Goal: Task Accomplishment & Management: Manage account settings

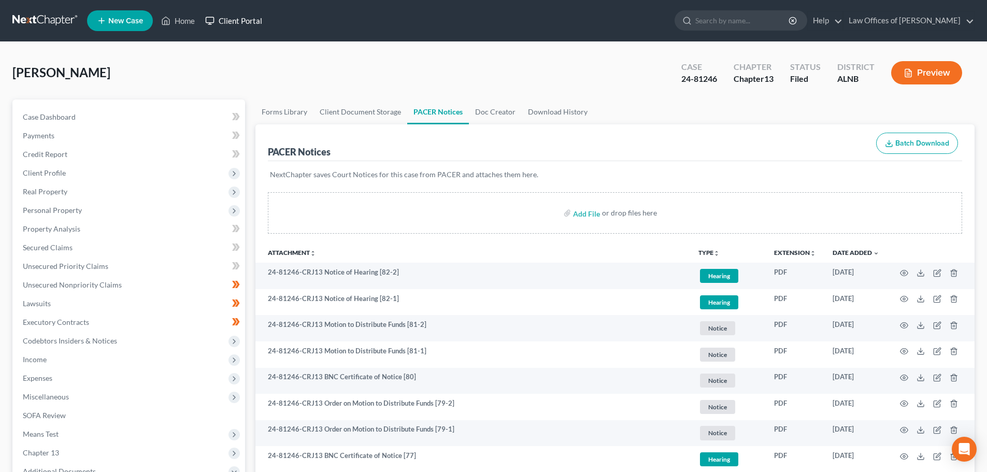
drag, startPoint x: 250, startPoint y: 18, endPoint x: 301, endPoint y: 23, distance: 51.0
click at [250, 18] on link "Client Portal" at bounding box center [233, 20] width 67 height 19
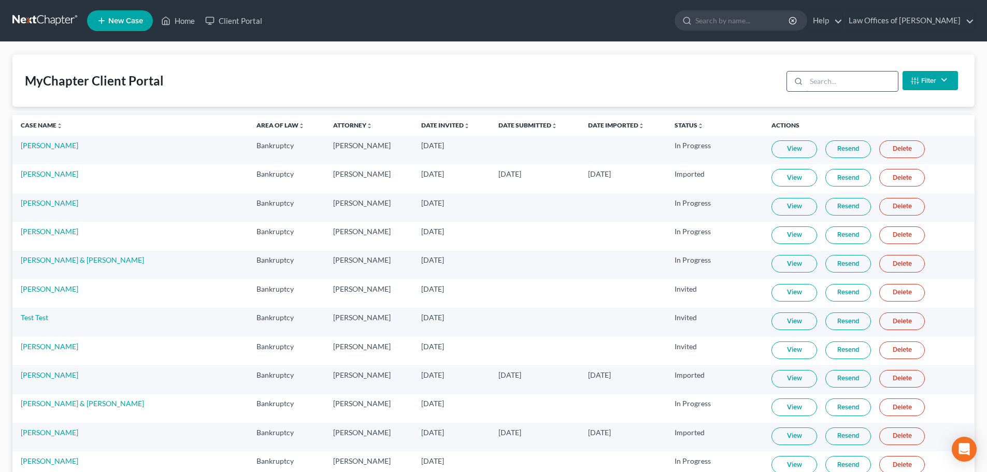
click at [850, 79] on input "search" at bounding box center [852, 82] width 92 height 20
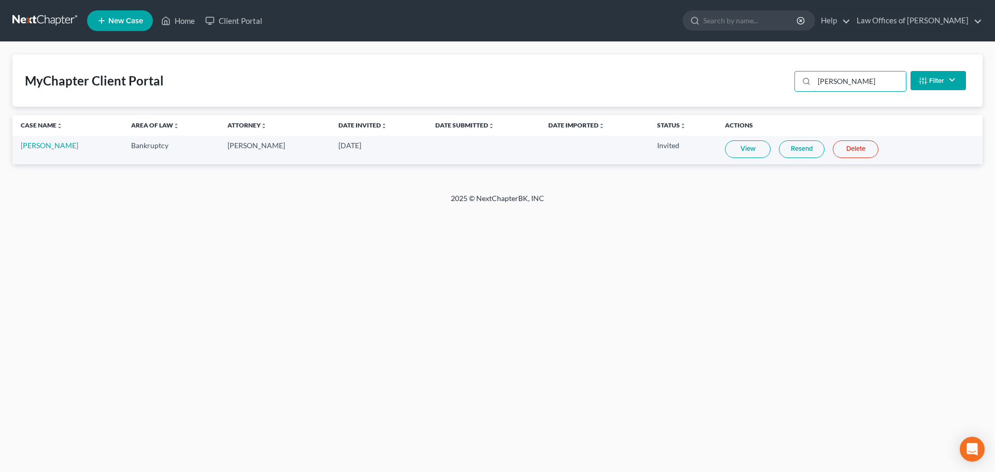
type input "[PERSON_NAME]"
click at [781, 148] on link "Resend" at bounding box center [802, 149] width 46 height 18
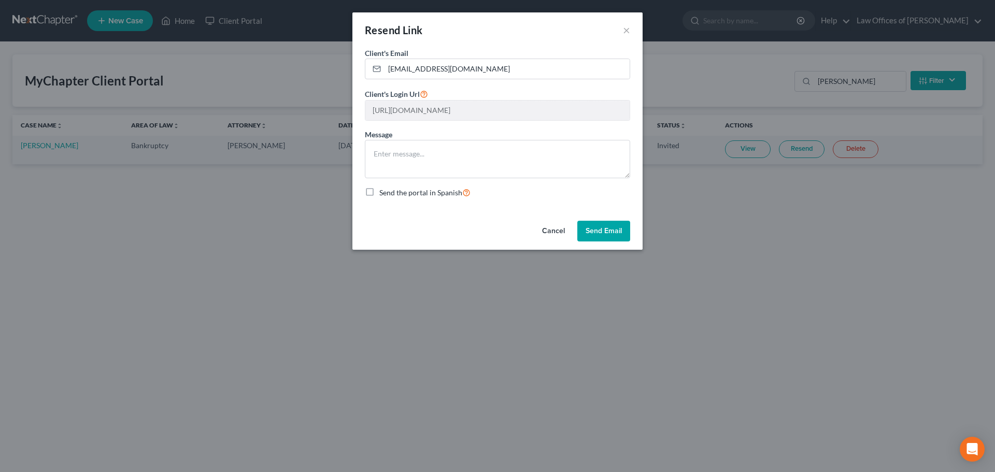
click at [598, 228] on button "Send Email" at bounding box center [603, 231] width 53 height 21
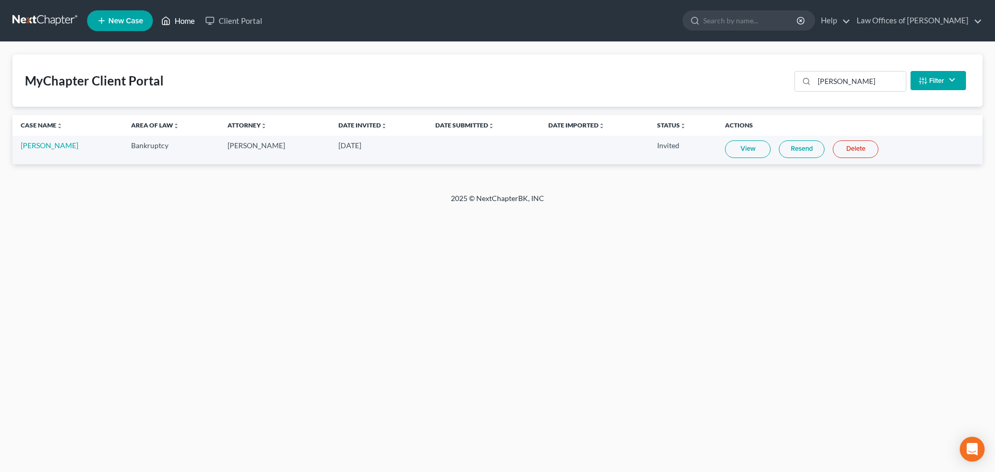
click at [183, 18] on link "Home" at bounding box center [178, 20] width 44 height 19
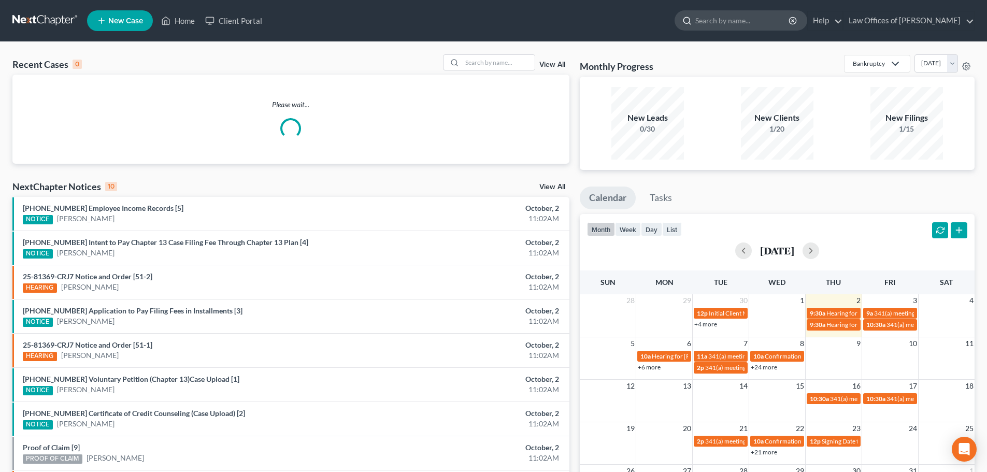
click at [750, 22] on input "search" at bounding box center [742, 20] width 95 height 19
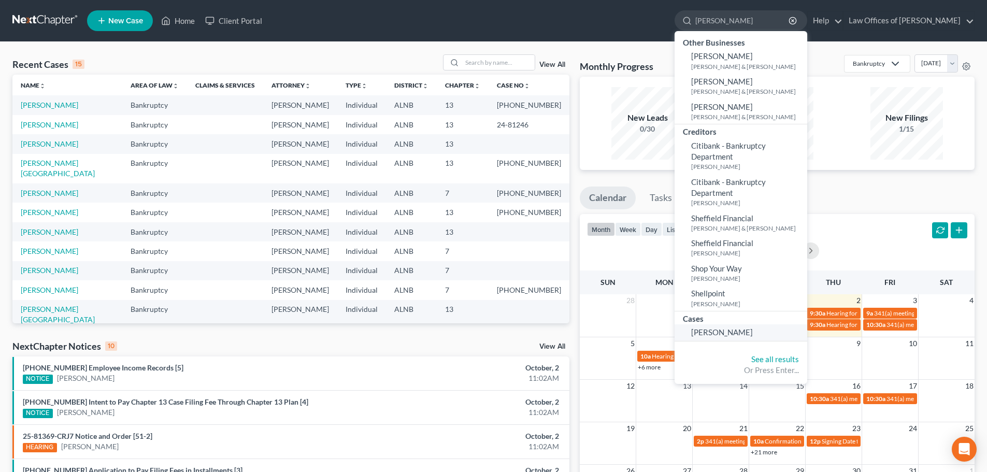
type input "[PERSON_NAME]"
click at [712, 333] on span "[PERSON_NAME]" at bounding box center [722, 331] width 62 height 9
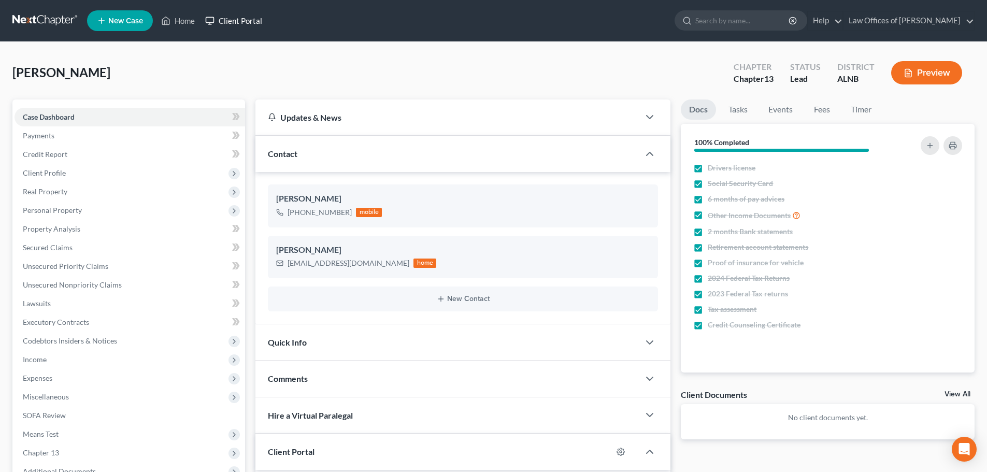
click at [245, 22] on link "Client Portal" at bounding box center [233, 20] width 67 height 19
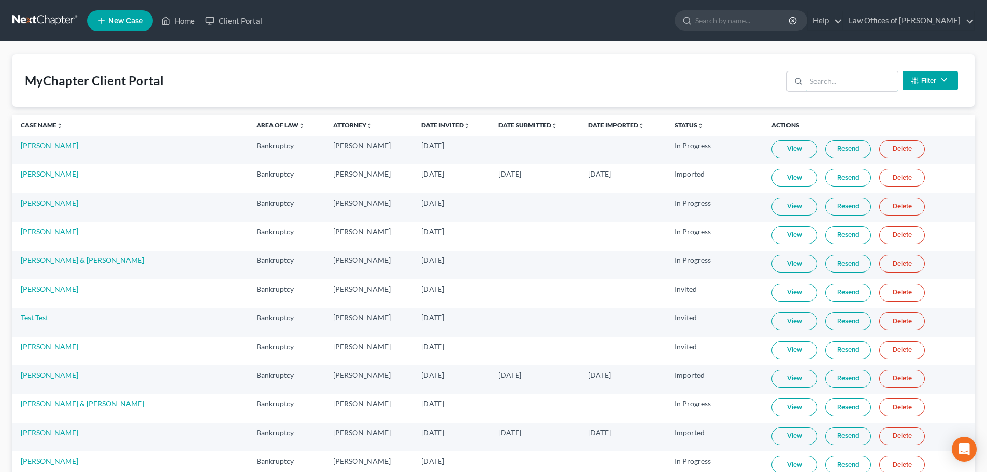
drag, startPoint x: 851, startPoint y: 80, endPoint x: 866, endPoint y: 105, distance: 29.3
click at [851, 80] on input "search" at bounding box center [852, 82] width 92 height 20
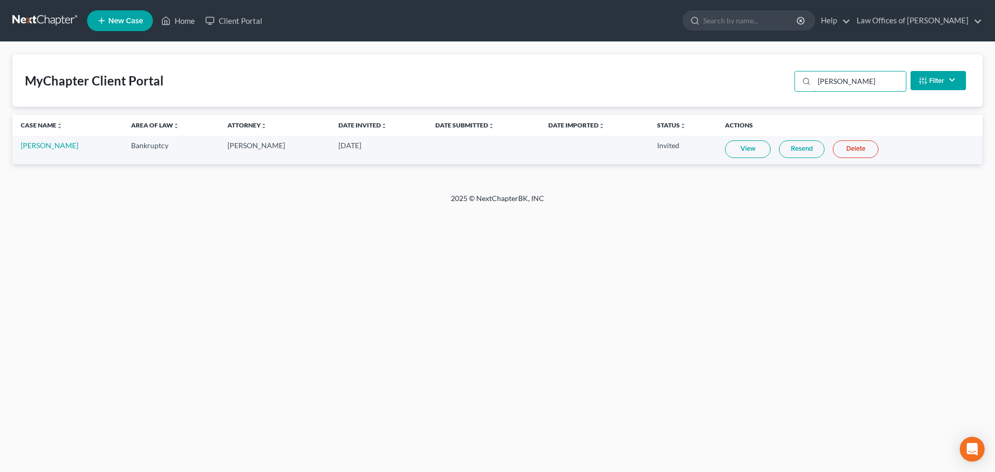
type input "[PERSON_NAME]"
click at [779, 151] on link "Resend" at bounding box center [802, 149] width 46 height 18
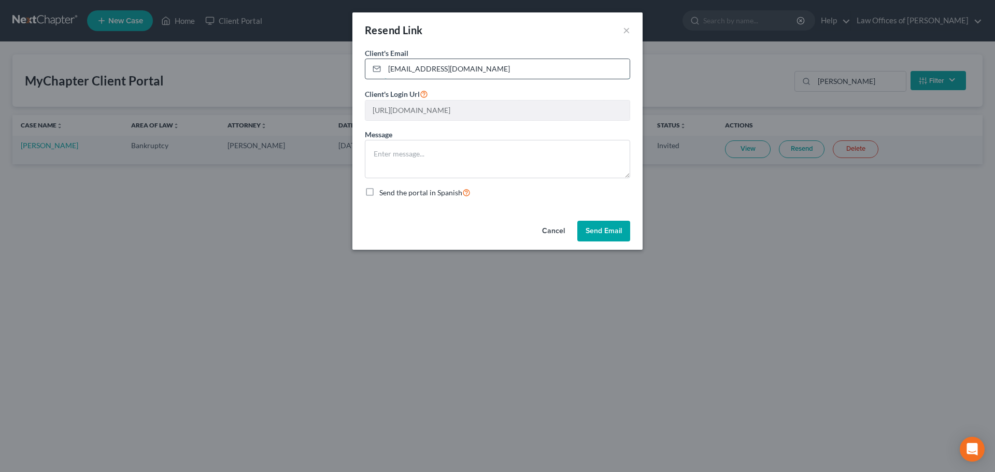
click at [463, 71] on input "[EMAIL_ADDRESS][DOMAIN_NAME]" at bounding box center [506, 69] width 245 height 20
click at [398, 67] on input "[EMAIL_ADDRESS][DOMAIN_NAME]" at bounding box center [506, 69] width 245 height 20
drag, startPoint x: 450, startPoint y: 68, endPoint x: 417, endPoint y: 66, distance: 32.7
click at [417, 66] on input "[EMAIL_ADDRESS][DOMAIN_NAME]" at bounding box center [506, 69] width 245 height 20
type input "[EMAIL_ADDRESS][DOMAIN_NAME]"
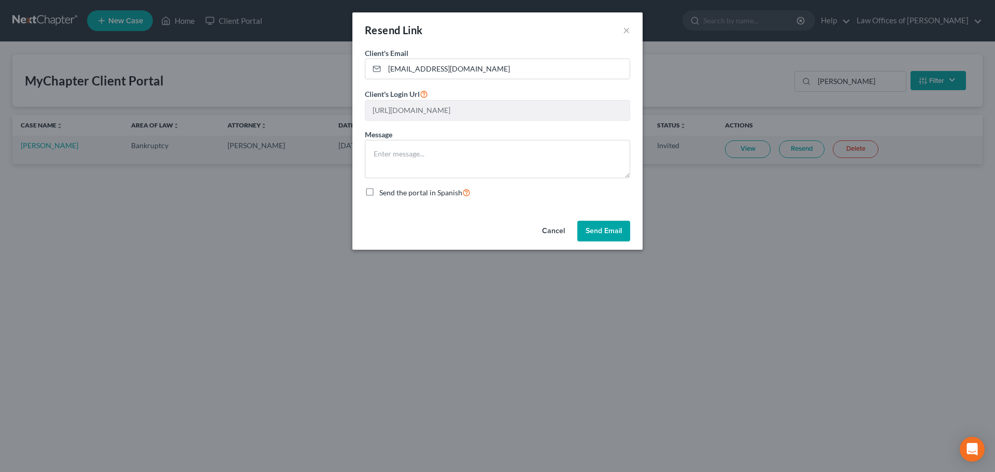
click at [603, 232] on button "Send Email" at bounding box center [603, 231] width 53 height 21
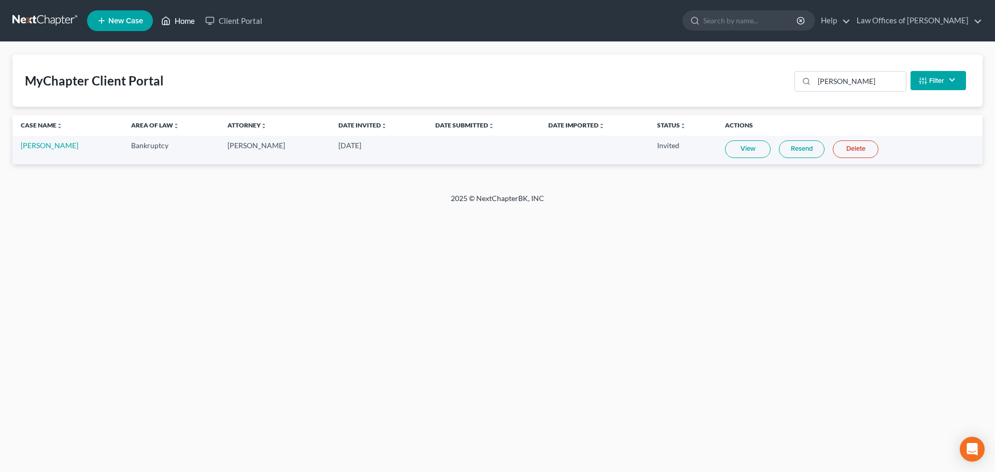
click at [183, 19] on link "Home" at bounding box center [178, 20] width 44 height 19
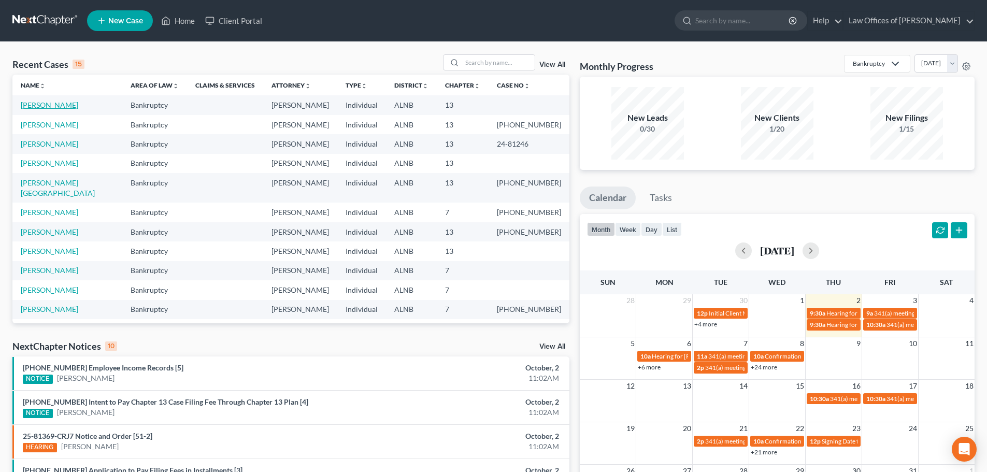
click at [40, 107] on link "[PERSON_NAME]" at bounding box center [50, 105] width 58 height 9
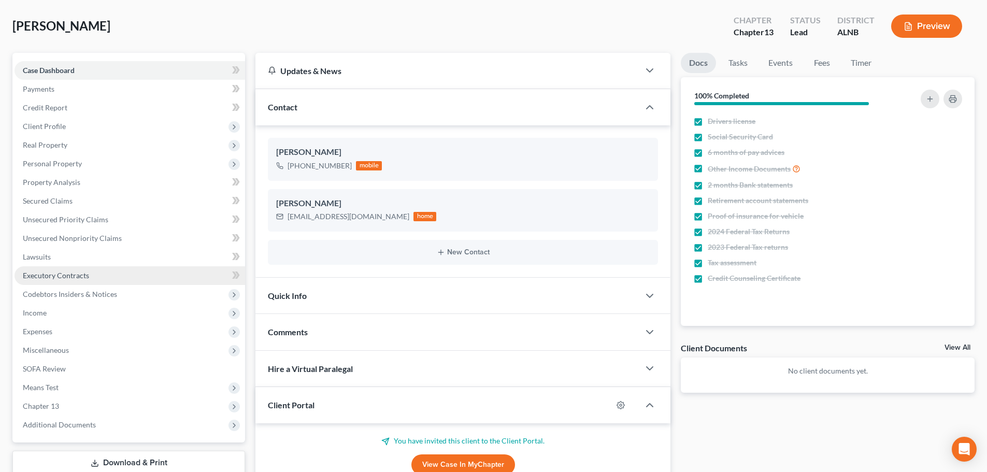
scroll to position [104, 0]
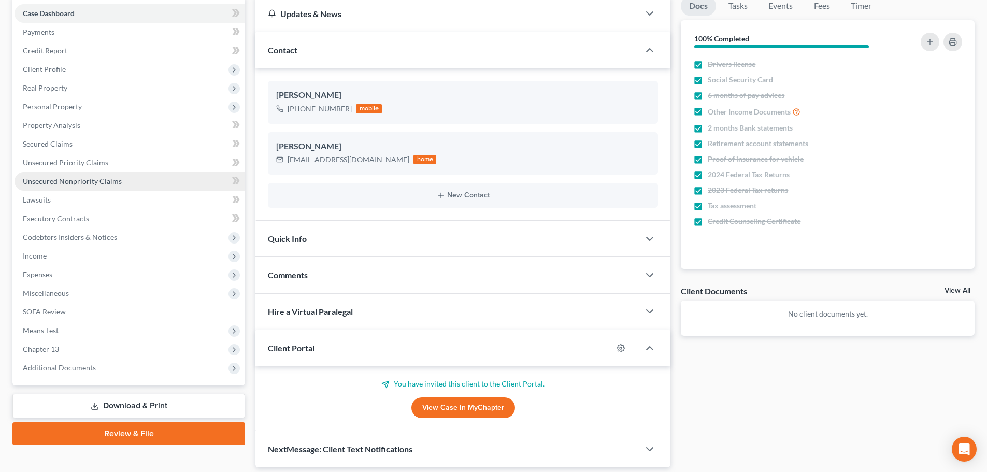
click at [113, 179] on span "Unsecured Nonpriority Claims" at bounding box center [72, 181] width 99 height 9
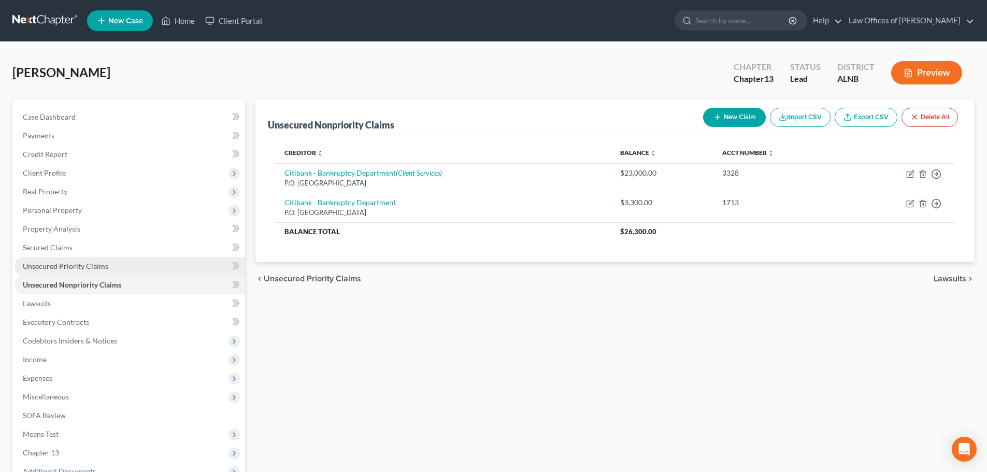
click at [93, 265] on span "Unsecured Priority Claims" at bounding box center [65, 266] width 85 height 9
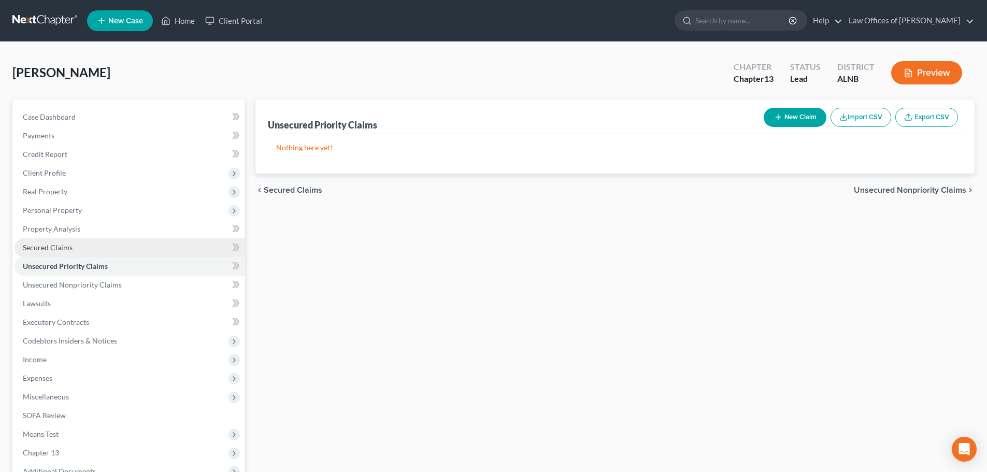
click at [72, 248] on span "Secured Claims" at bounding box center [48, 247] width 50 height 9
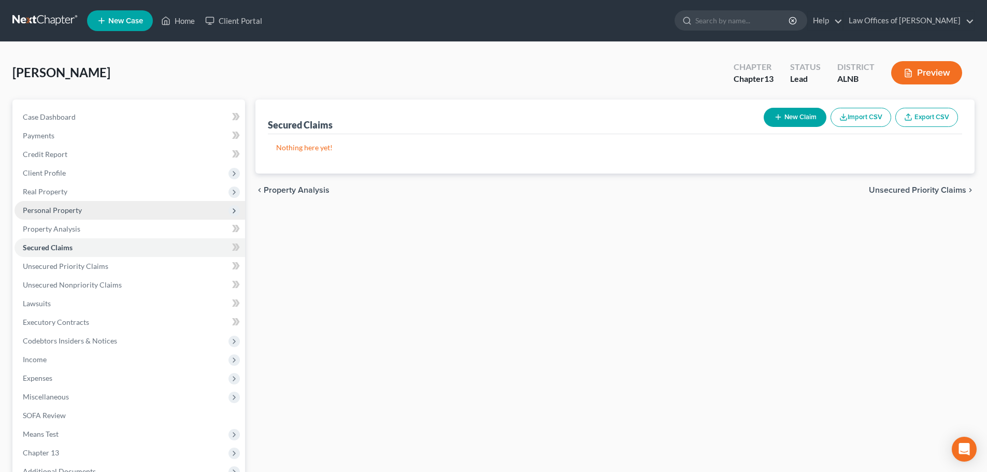
click at [87, 208] on span "Personal Property" at bounding box center [130, 210] width 231 height 19
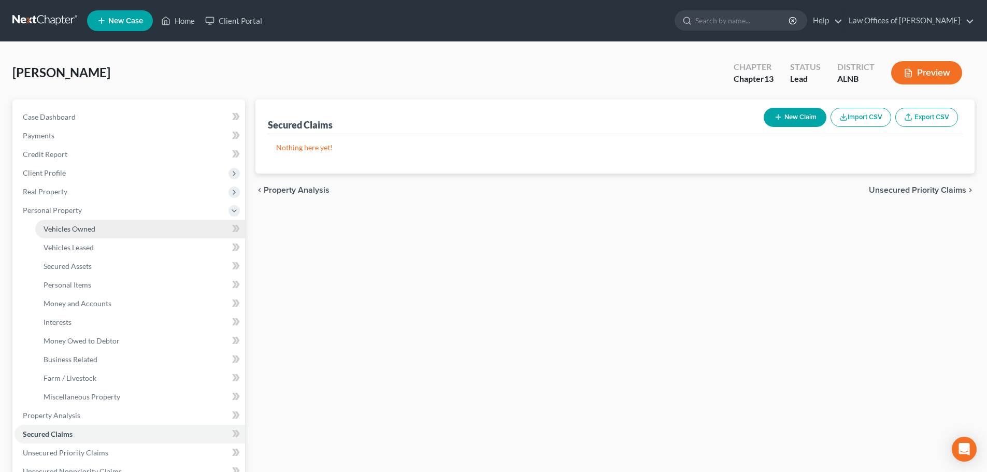
click at [96, 227] on link "Vehicles Owned" at bounding box center [140, 229] width 210 height 19
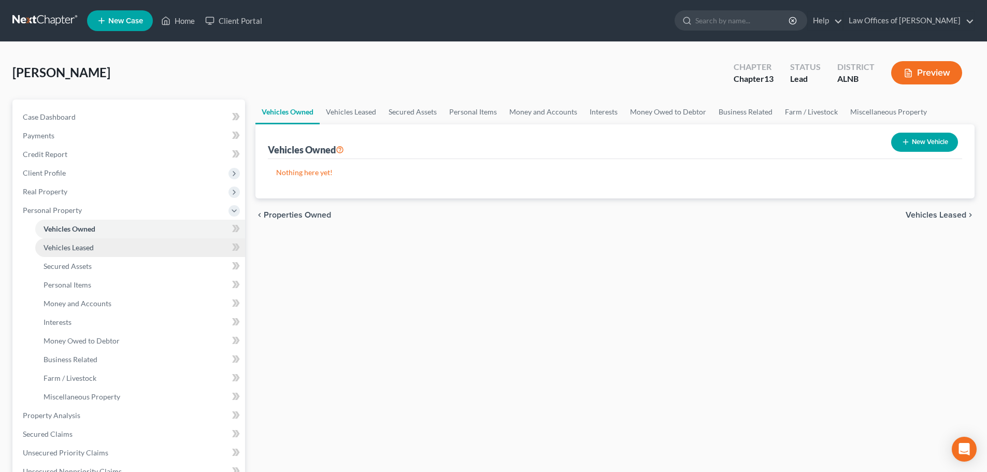
click at [95, 247] on link "Vehicles Leased" at bounding box center [140, 247] width 210 height 19
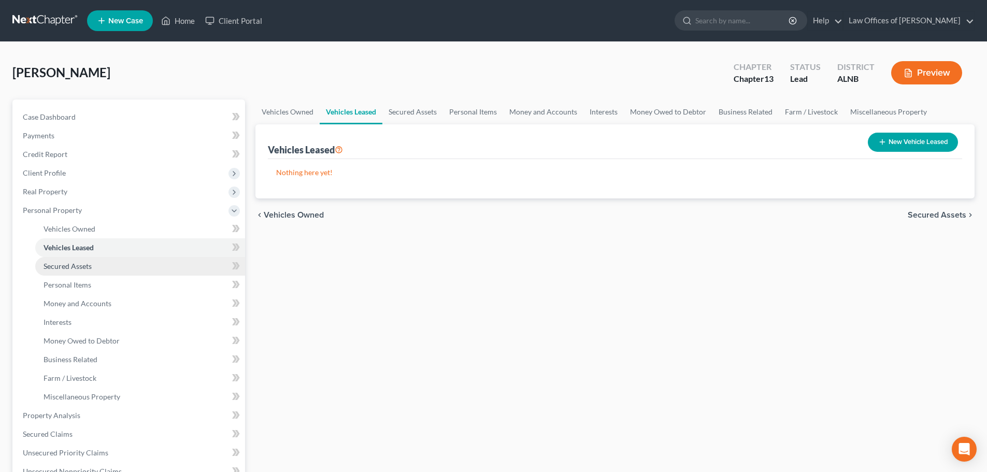
click at [91, 265] on span "Secured Assets" at bounding box center [68, 266] width 48 height 9
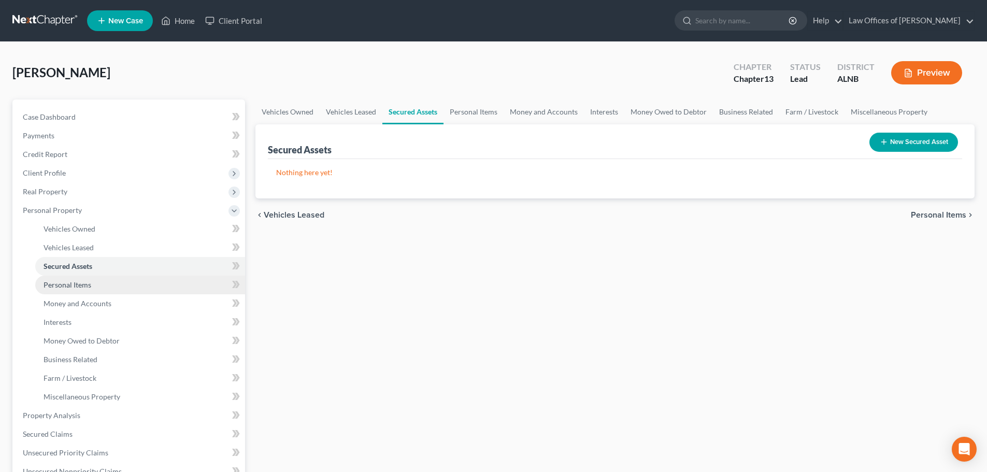
click at [90, 287] on span "Personal Items" at bounding box center [68, 284] width 48 height 9
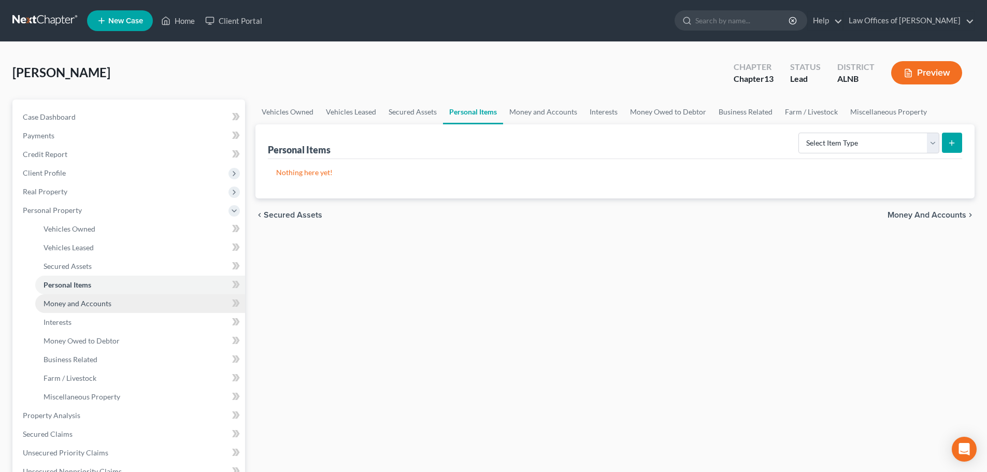
click at [96, 303] on span "Money and Accounts" at bounding box center [78, 303] width 68 height 9
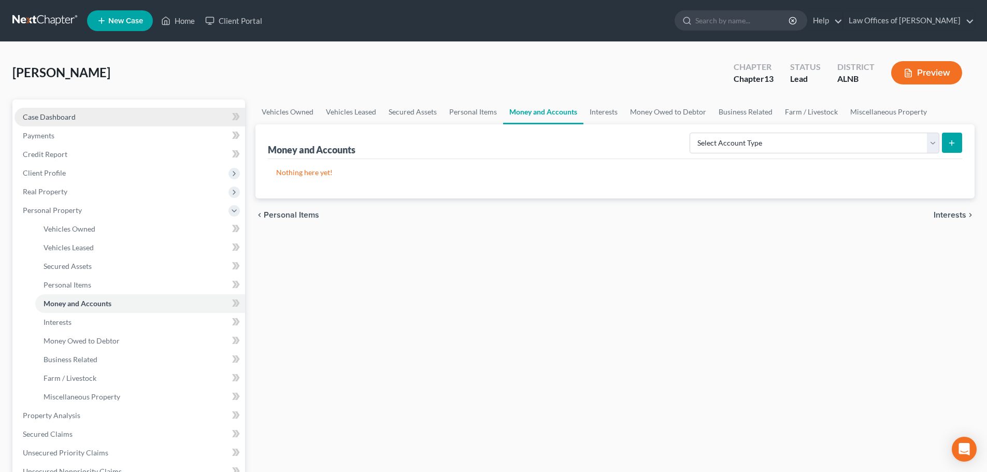
click at [106, 118] on link "Case Dashboard" at bounding box center [130, 117] width 231 height 19
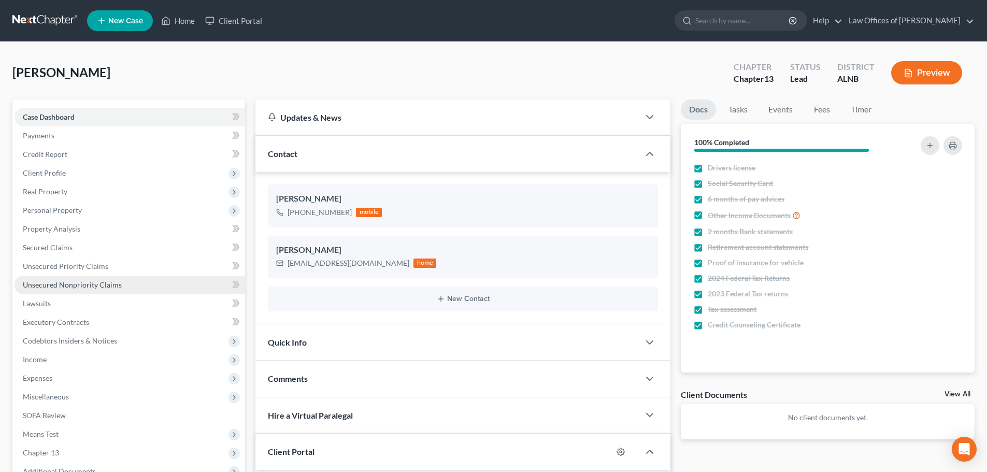
click at [82, 287] on span "Unsecured Nonpriority Claims" at bounding box center [72, 284] width 99 height 9
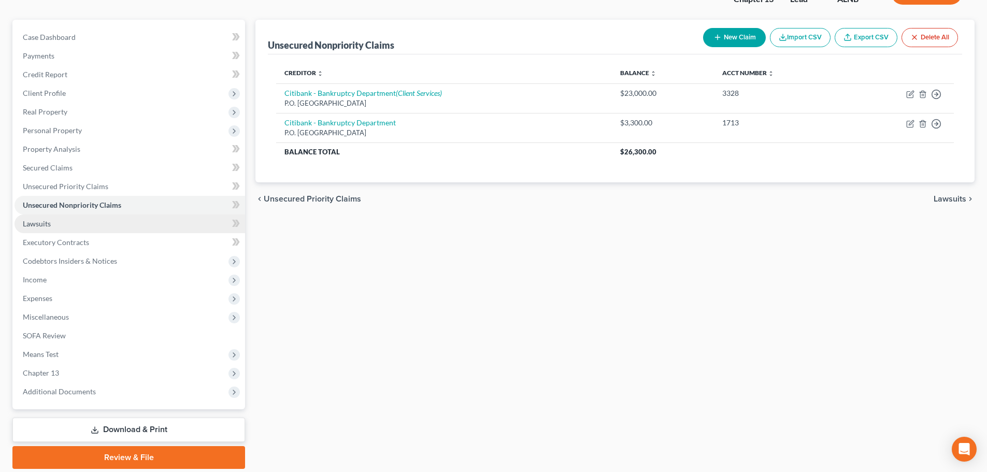
scroll to position [104, 0]
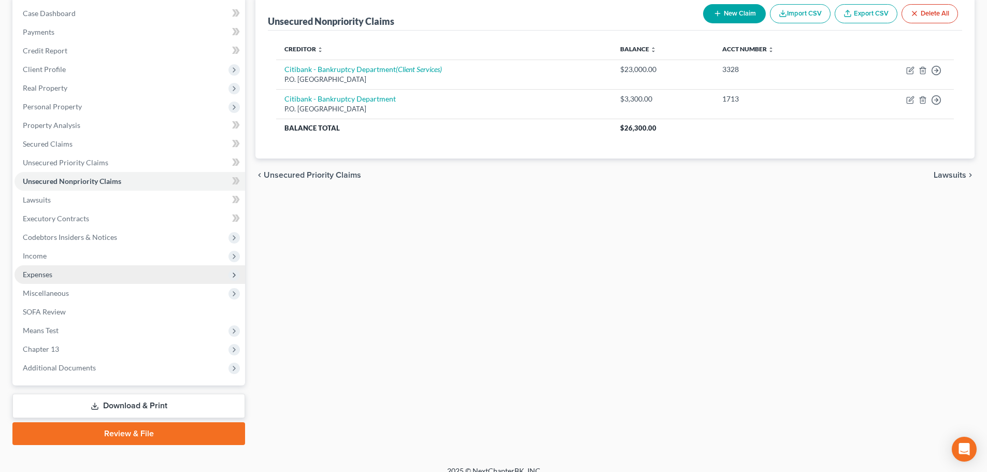
click at [64, 274] on span "Expenses" at bounding box center [130, 274] width 231 height 19
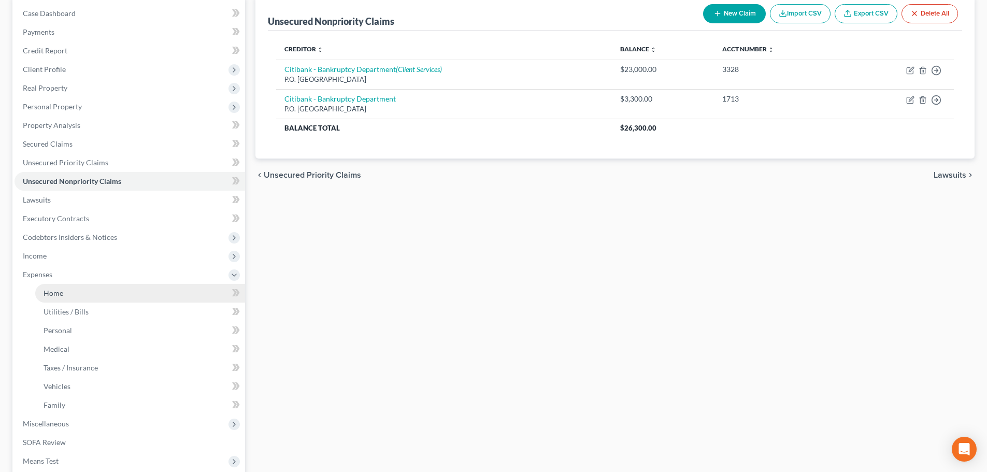
click at [75, 295] on link "Home" at bounding box center [140, 293] width 210 height 19
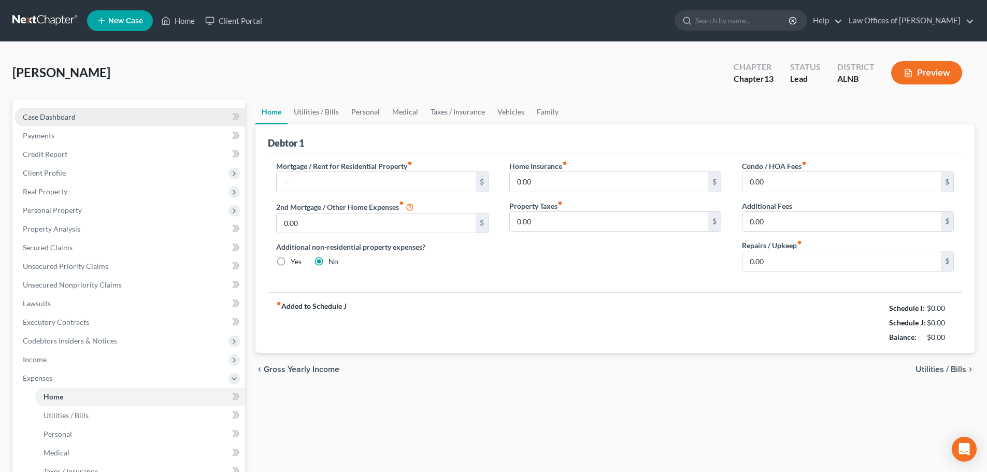
click at [70, 117] on span "Case Dashboard" at bounding box center [49, 116] width 53 height 9
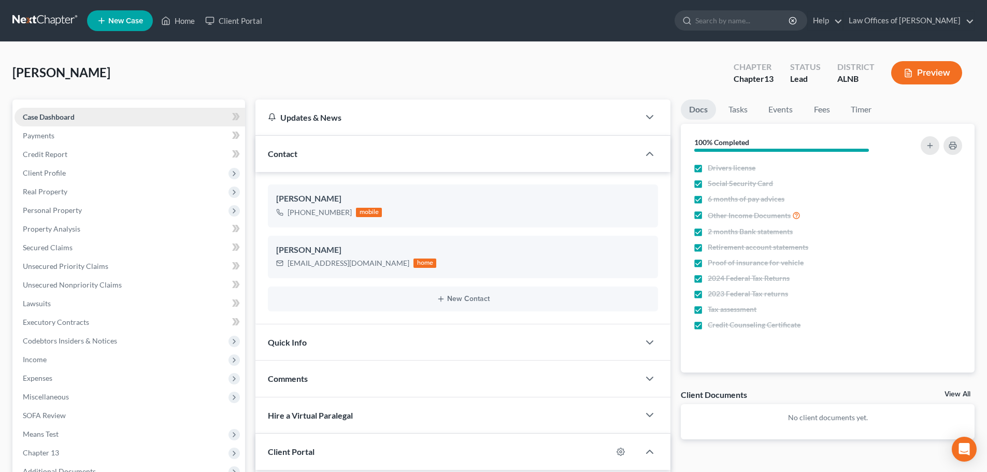
click at [70, 115] on span "Case Dashboard" at bounding box center [49, 116] width 52 height 9
click at [44, 190] on span "Real Property" at bounding box center [45, 191] width 45 height 9
click at [52, 204] on link "Properties Owned" at bounding box center [140, 210] width 210 height 19
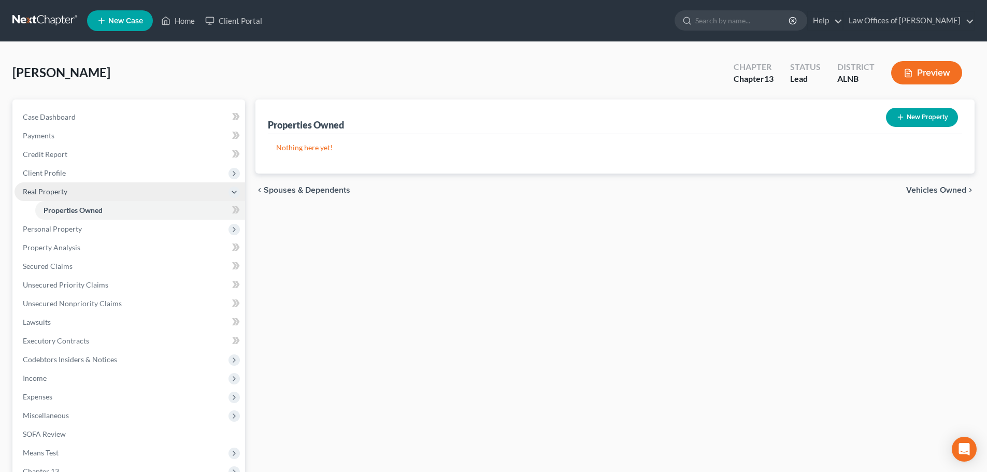
click at [58, 193] on span "Real Property" at bounding box center [45, 191] width 45 height 9
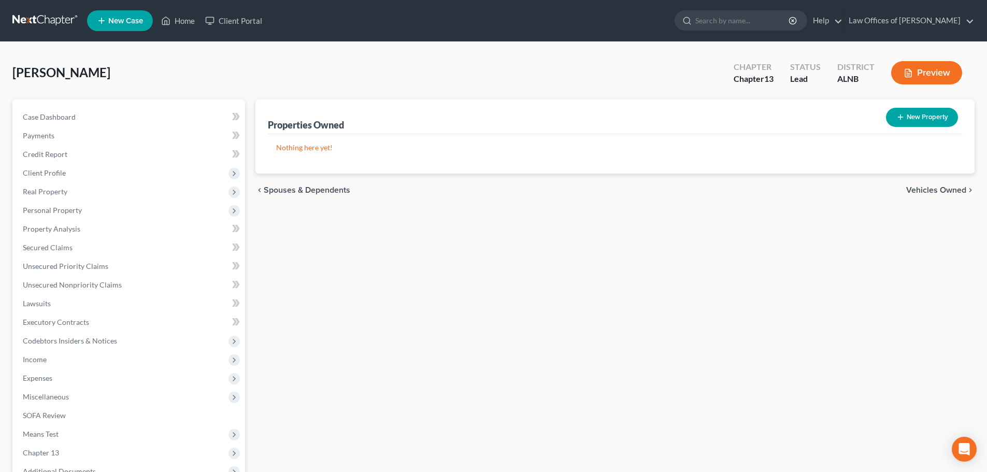
click at [535, 25] on ul "New Case Home Client Portal - No Result - See all results Or Press Enter... Hel…" at bounding box center [531, 20] width 888 height 27
